Goal: Task Accomplishment & Management: Complete application form

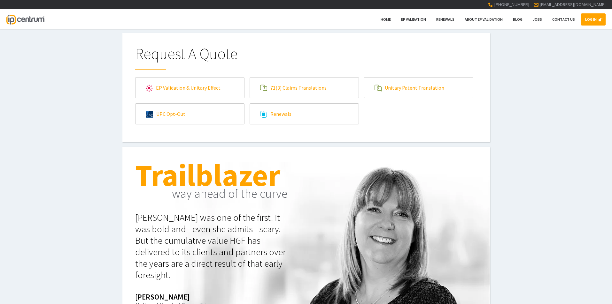
click at [179, 88] on link "EP Validation & Unitary Effect" at bounding box center [189, 88] width 109 height 20
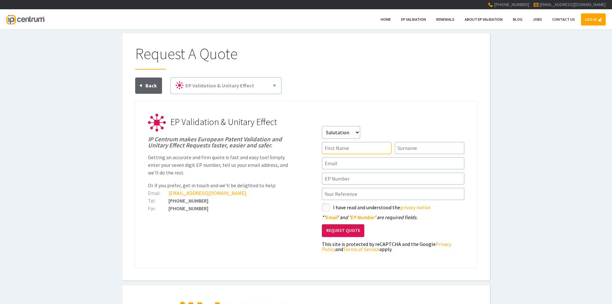
click at [349, 146] on input"] "text" at bounding box center [357, 148] width 70 height 12
type input"] "[PERSON_NAME]"
type input"] "Bouette"
drag, startPoint x: 394, startPoint y: 164, endPoint x: 280, endPoint y: 160, distance: 114.1
click at [280, 132] on li "EP Validation & Unitary Effect IP Centrum makes European Patent Validation and …" at bounding box center [306, 123] width 316 height 18
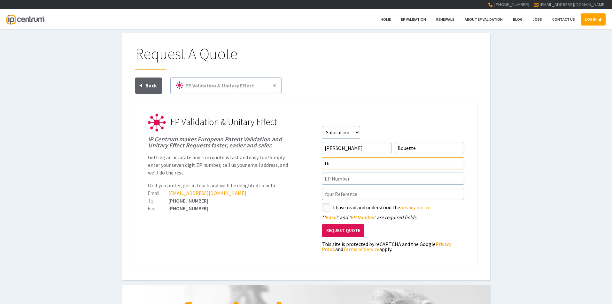
type input"] "[EMAIL_ADDRESS][DOMAIN_NAME]"
click at [337, 180] on input"] "text" at bounding box center [393, 179] width 142 height 12
paste input"] "4036910"
type input"] "4036910"
click at [371, 197] on input"] "text" at bounding box center [393, 194] width 142 height 12
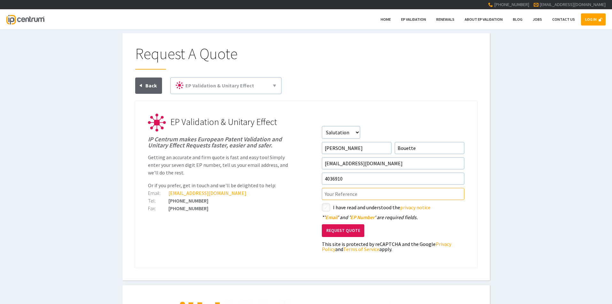
click at [338, 195] on input"] "text" at bounding box center [393, 194] width 142 height 12
paste input"] "LGT/88442DE2"
click at [354, 196] on input"] "LGT/88442DE2" at bounding box center [393, 194] width 142 height 12
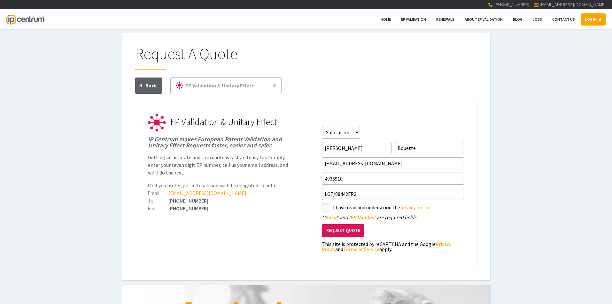
type input"] "LGT/88442FR2"
click at [328, 206] on input"] "checkbox" at bounding box center [327, 208] width 8 height 8
checkbox input"] "true"
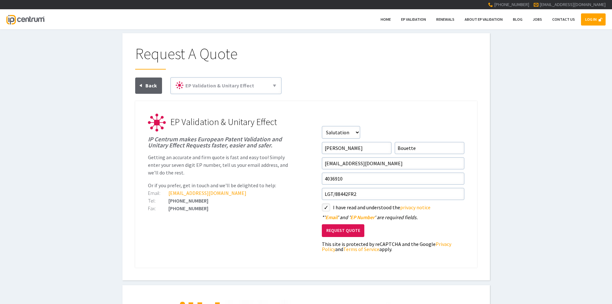
drag, startPoint x: 345, startPoint y: 229, endPoint x: 342, endPoint y: 235, distance: 6.9
click at [344, 234] on button "Request Quote" at bounding box center [343, 230] width 42 height 13
